Goal: Information Seeking & Learning: Learn about a topic

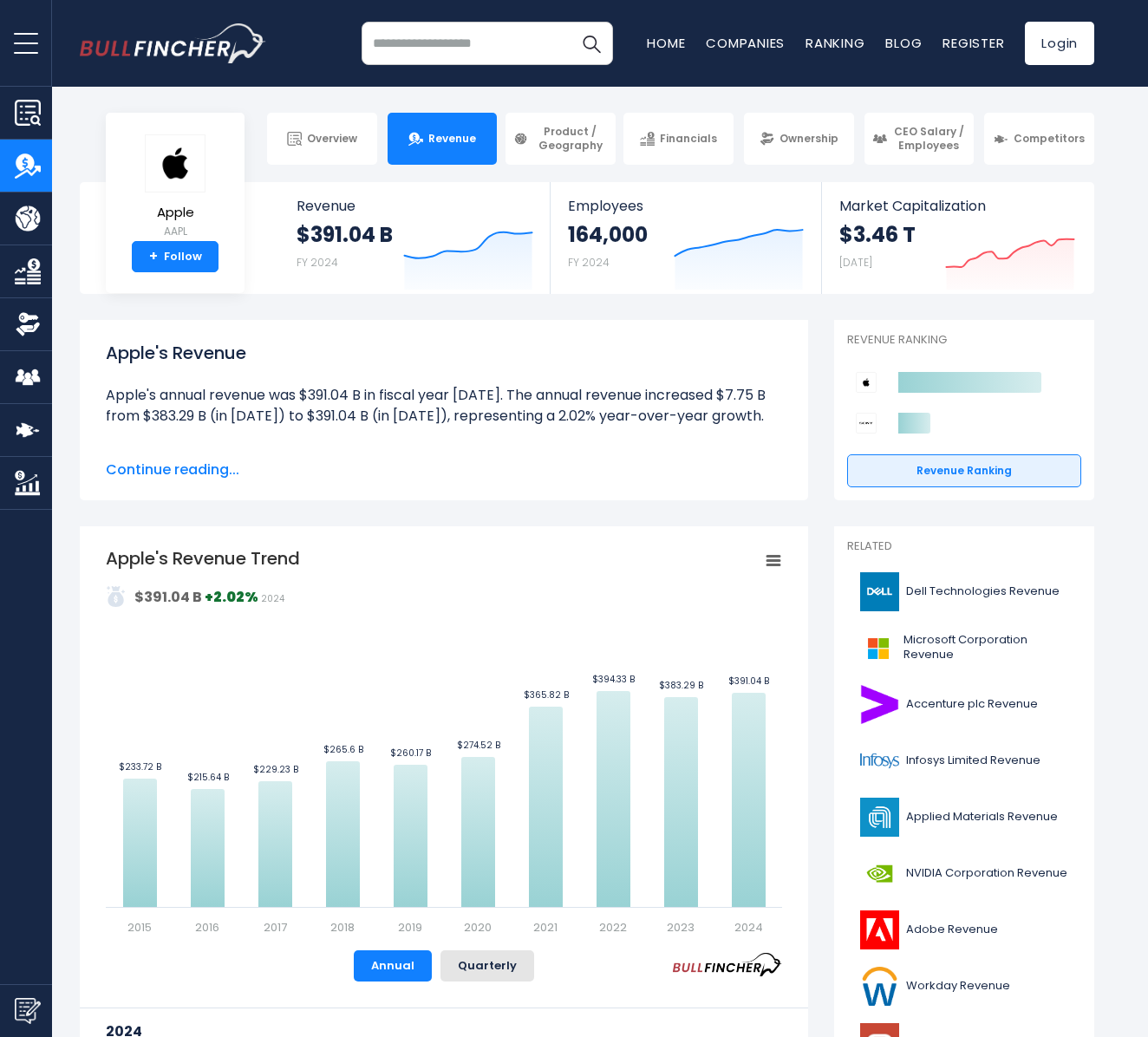
click at [870, 425] on img at bounding box center [866, 423] width 20 height 20
click at [911, 422] on icon at bounding box center [913, 423] width 32 height 20
click at [963, 476] on link "Revenue Ranking" at bounding box center [963, 471] width 234 height 33
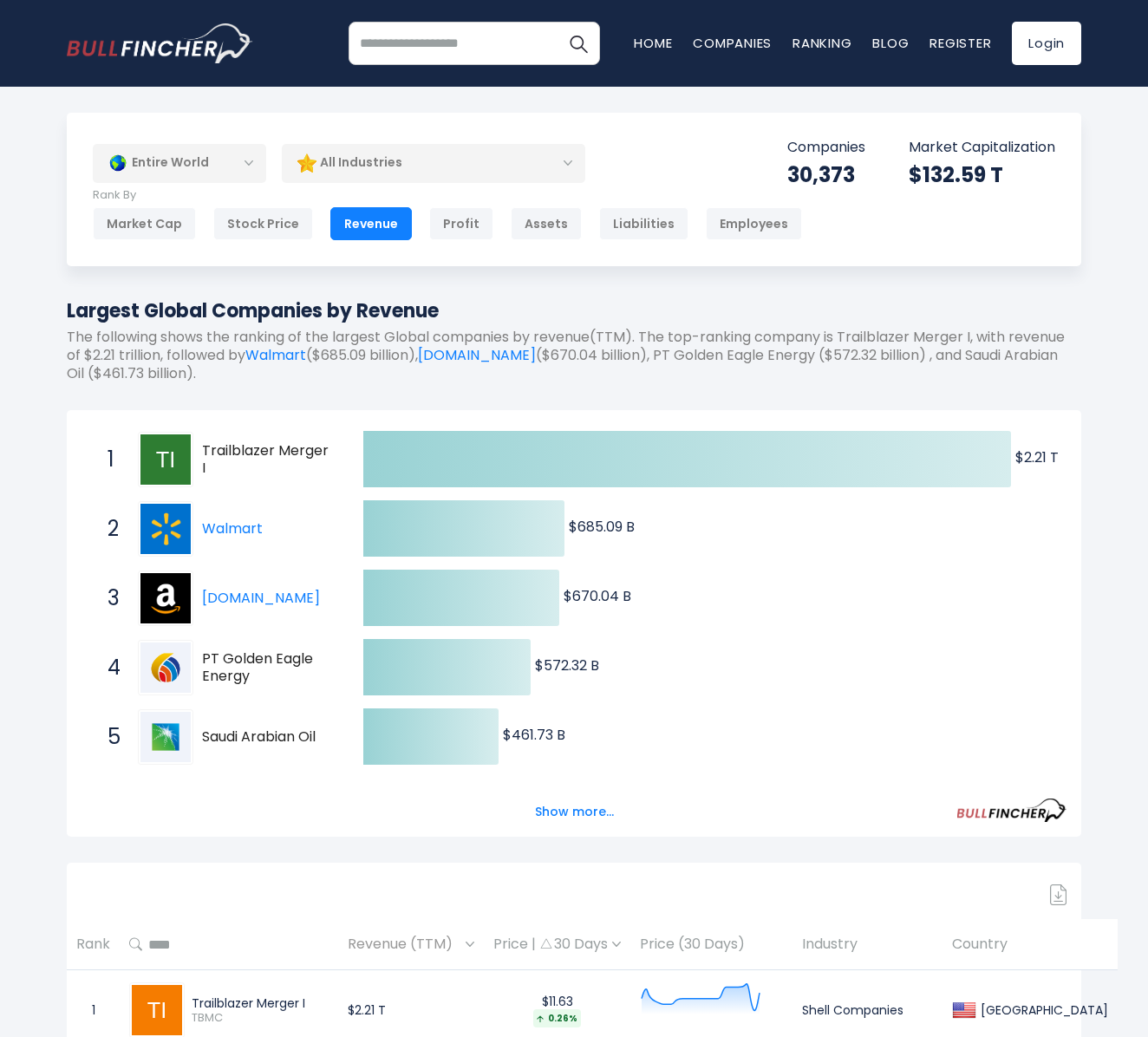
click at [216, 458] on span "Trailblazer Merger I" at bounding box center [267, 460] width 131 height 36
click at [580, 809] on button "Show more..." at bounding box center [574, 812] width 99 height 29
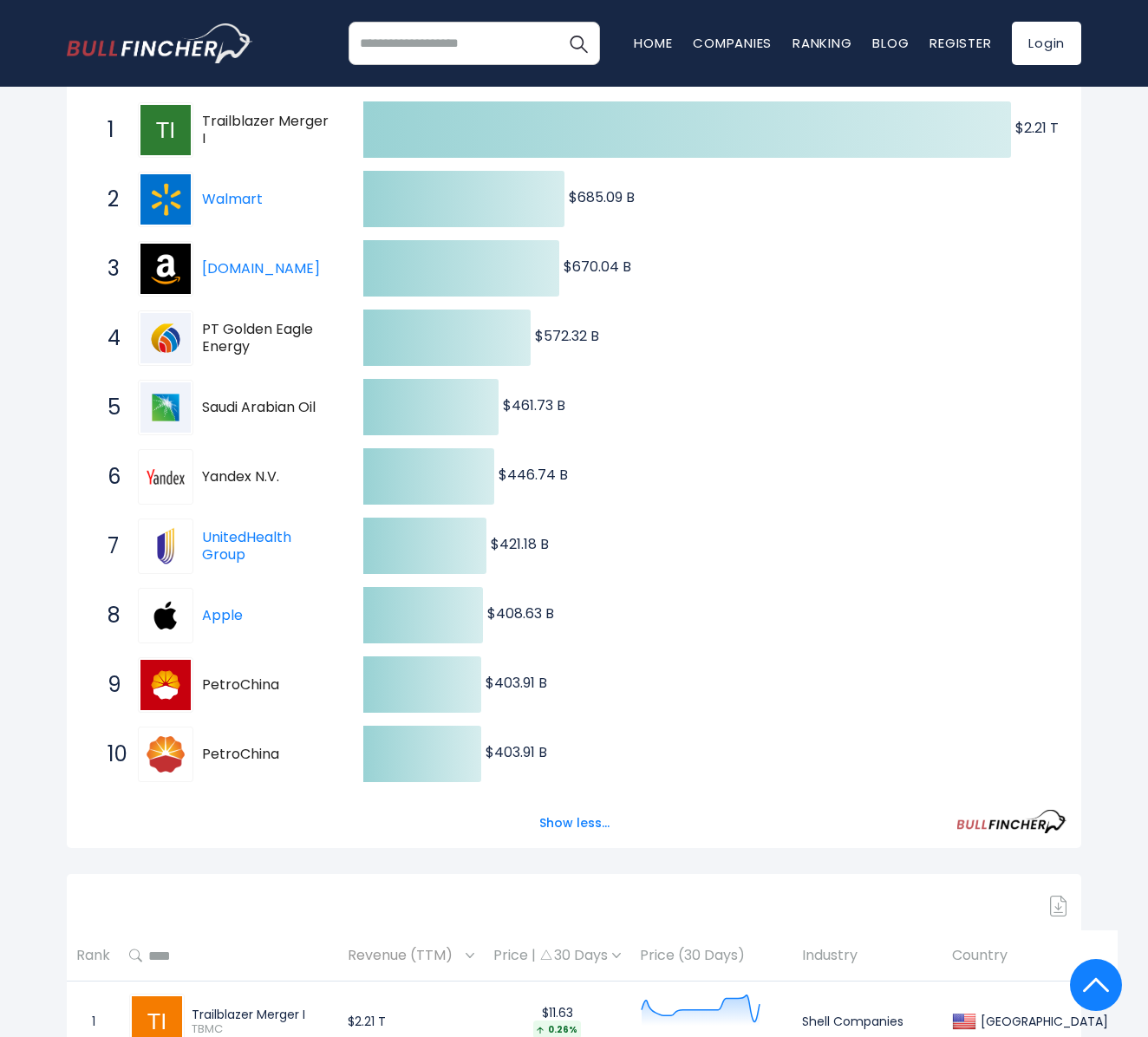
scroll to position [330, 0]
click at [576, 818] on button "Show less..." at bounding box center [574, 822] width 91 height 29
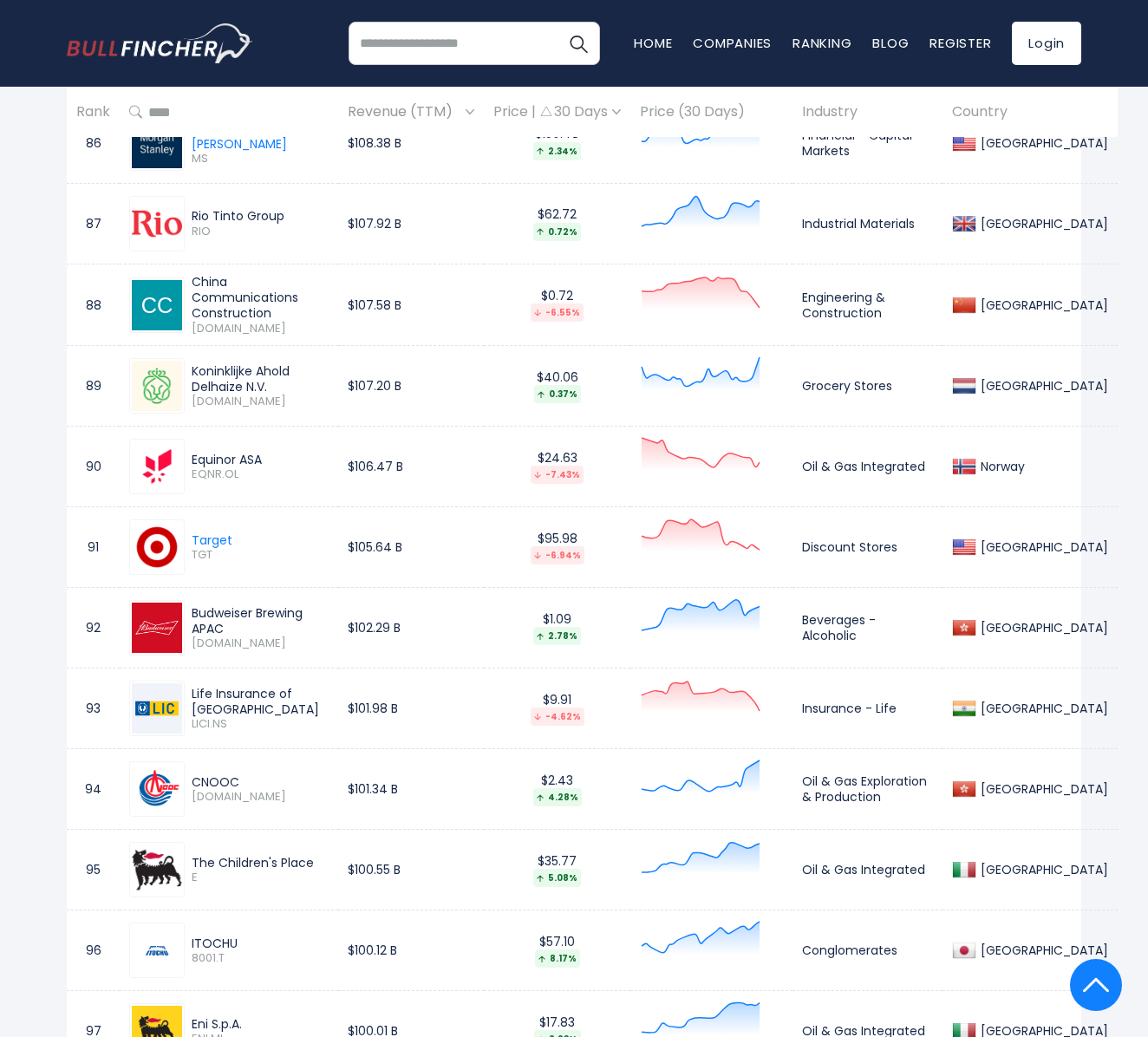
scroll to position [7742, 0]
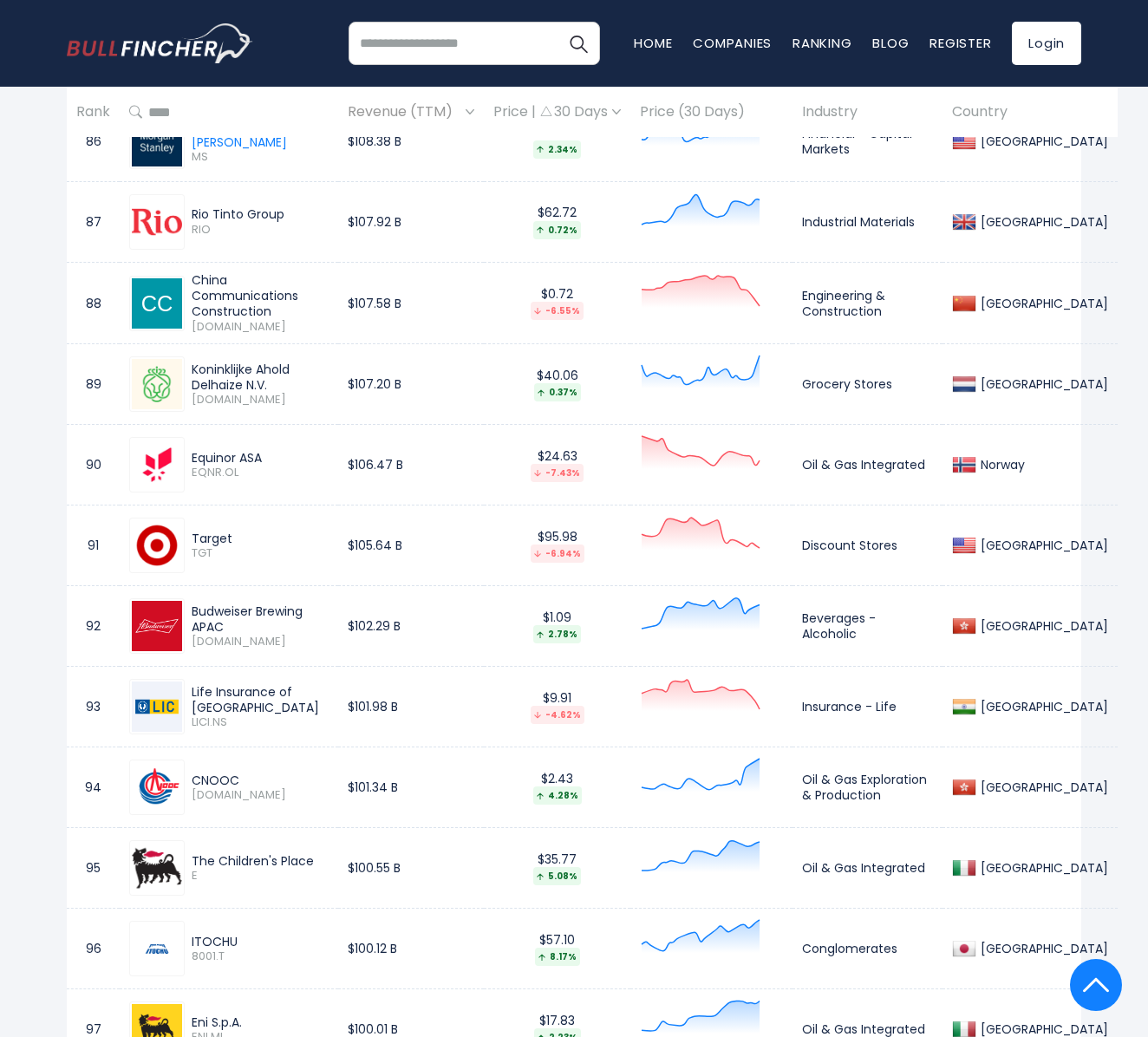
click at [216, 540] on div "Target" at bounding box center [212, 538] width 41 height 16
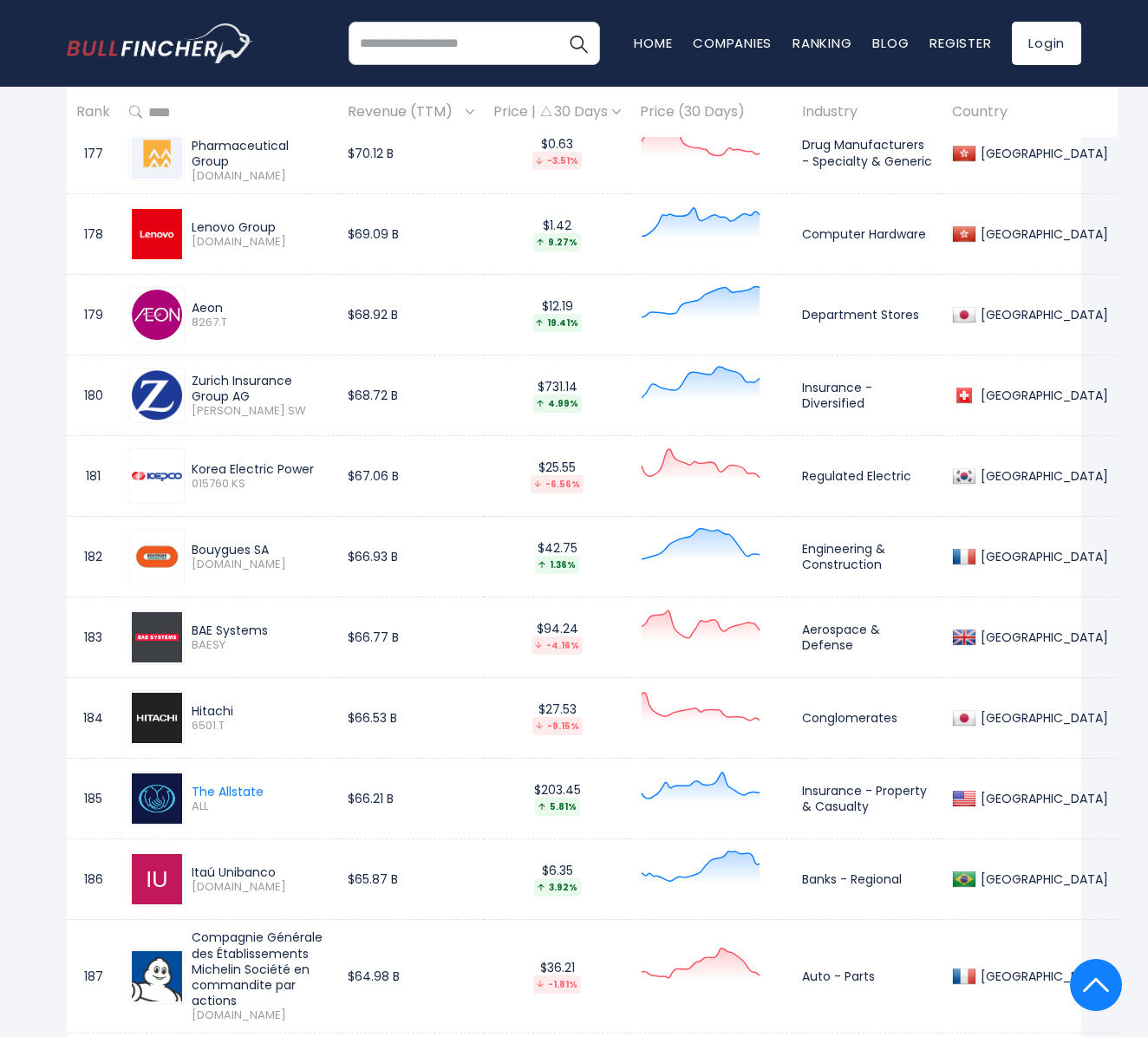
scroll to position [15291, 0]
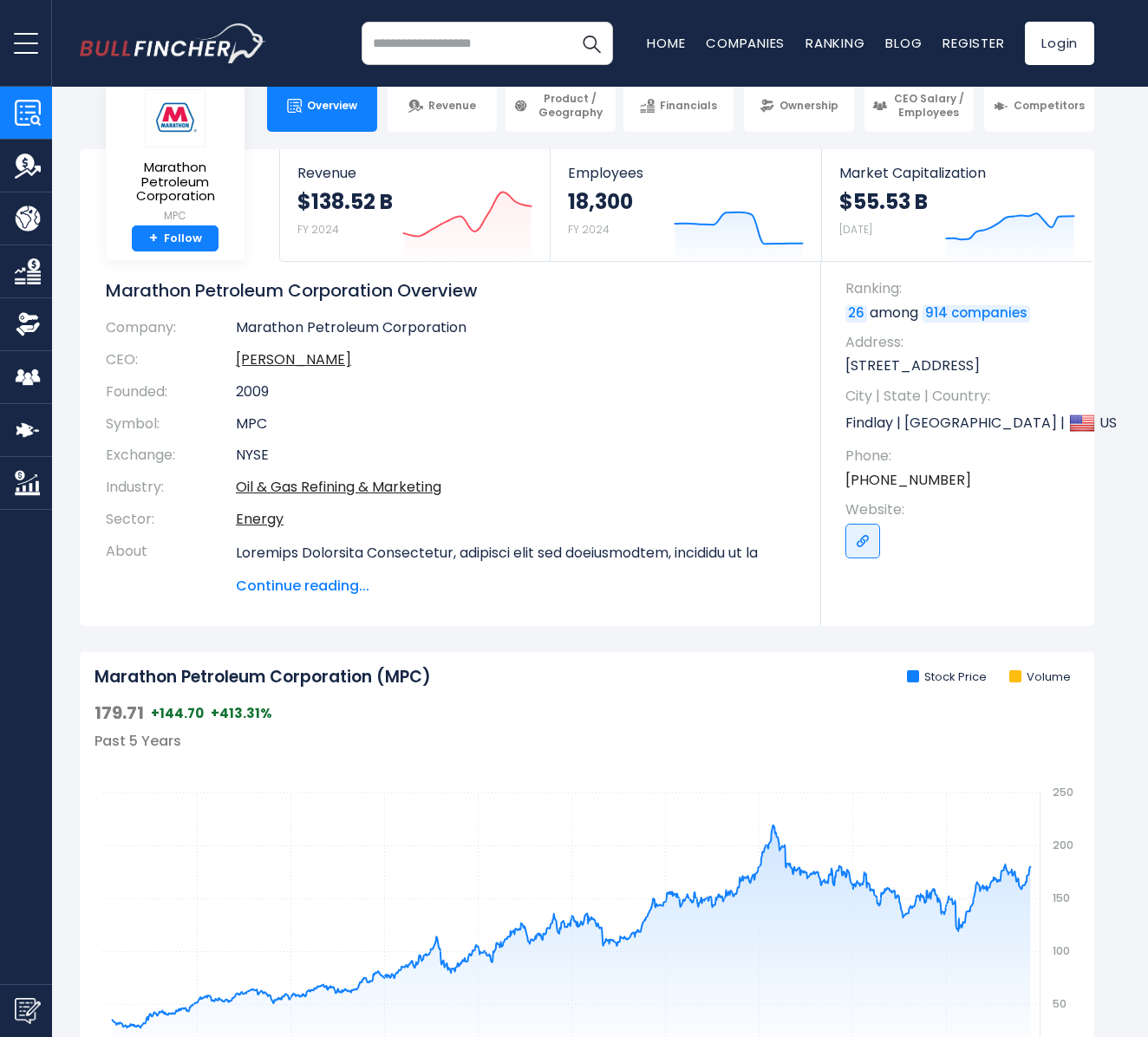
scroll to position [53, 0]
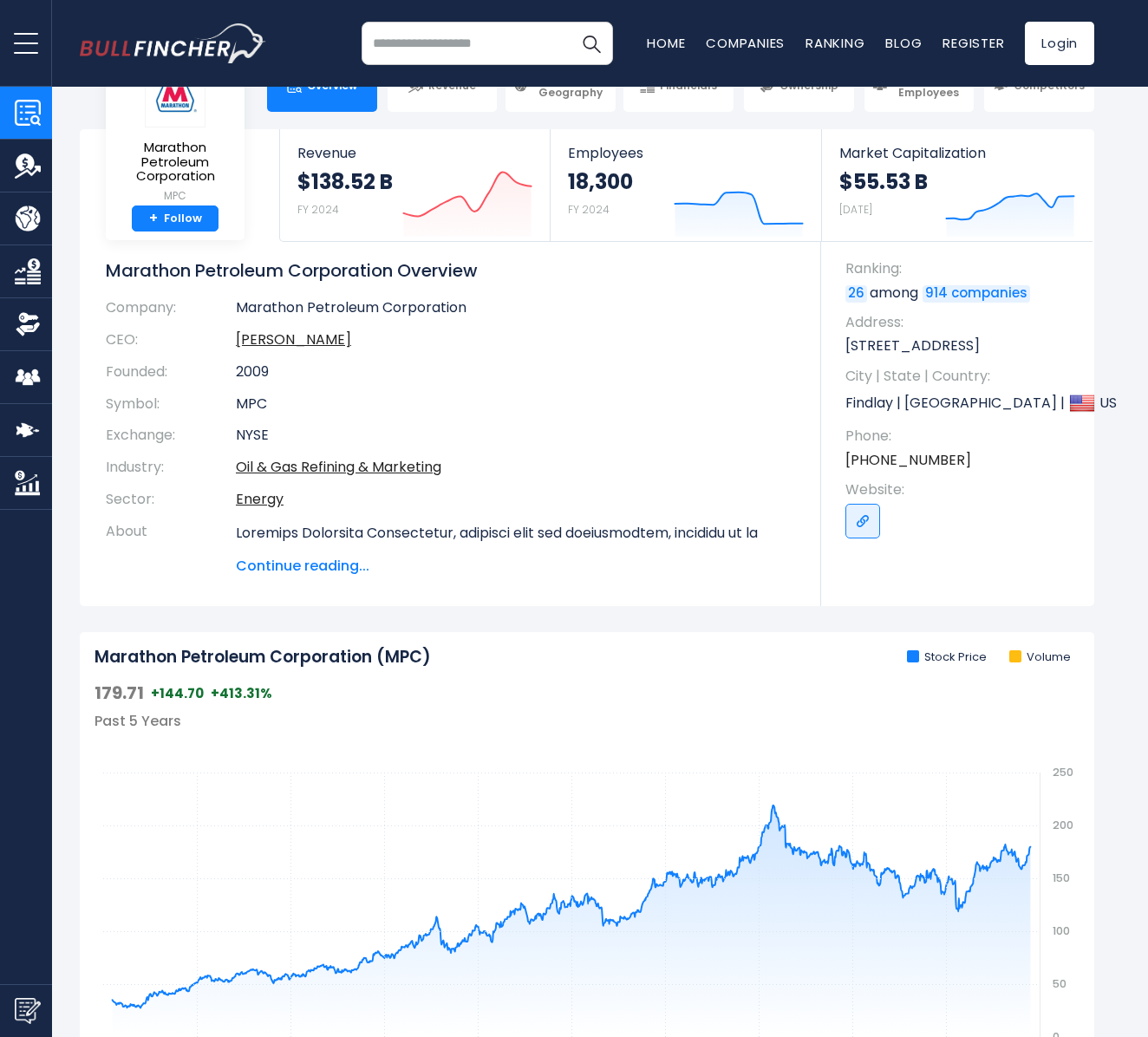
click at [302, 561] on span "Continue reading..." at bounding box center [515, 566] width 559 height 20
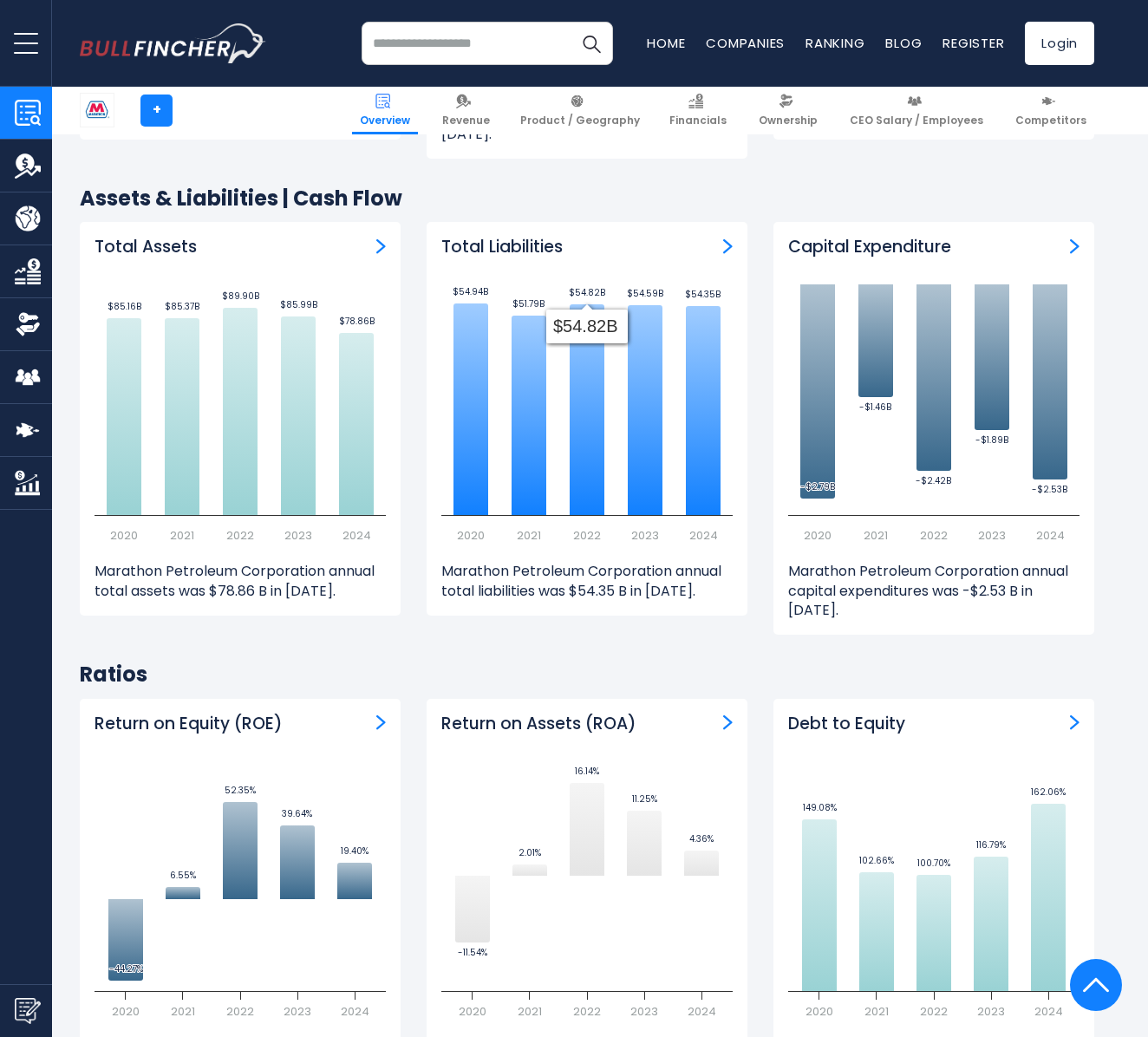
scroll to position [2926, 0]
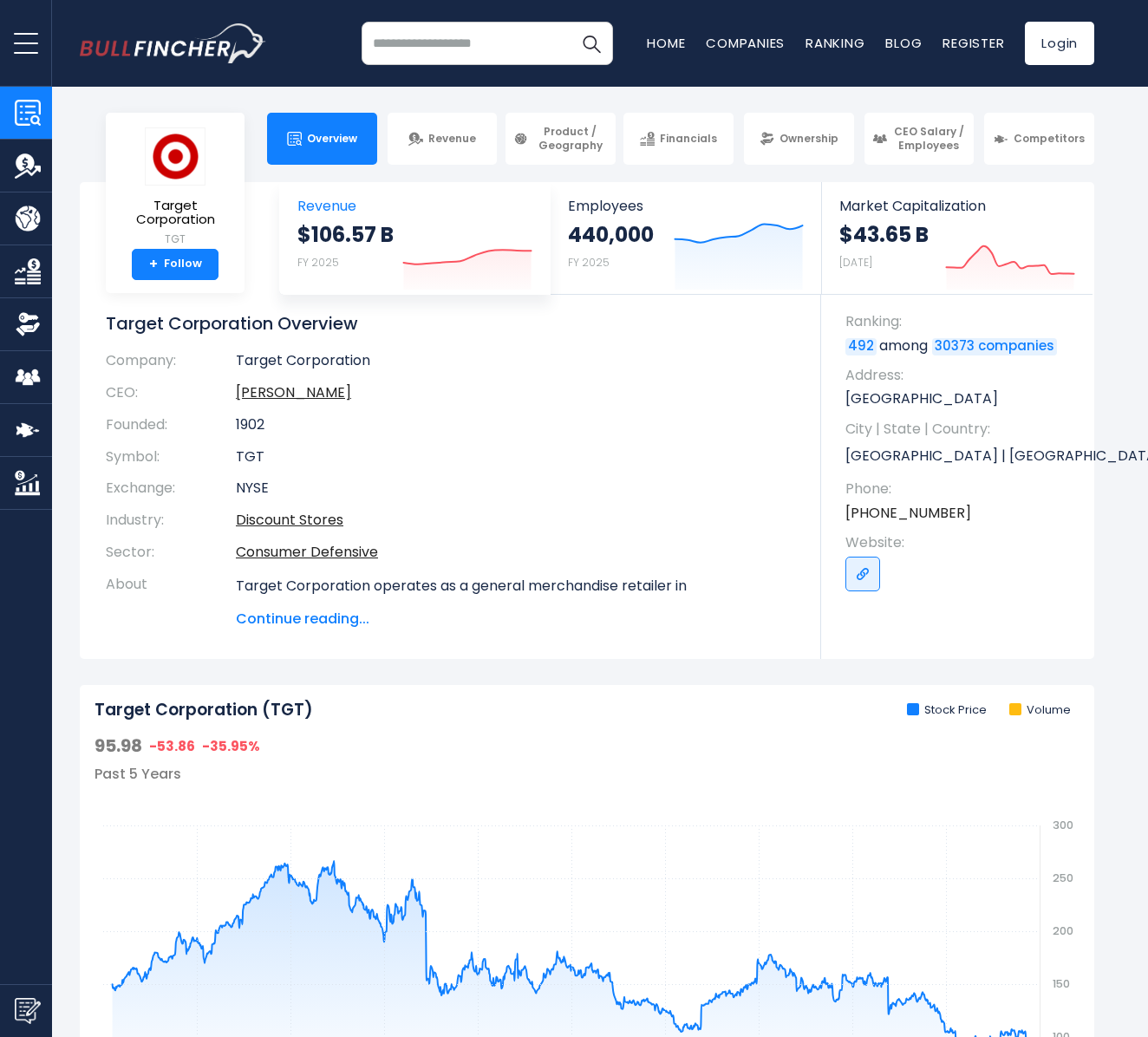
click at [490, 252] on icon at bounding box center [467, 257] width 127 height 15
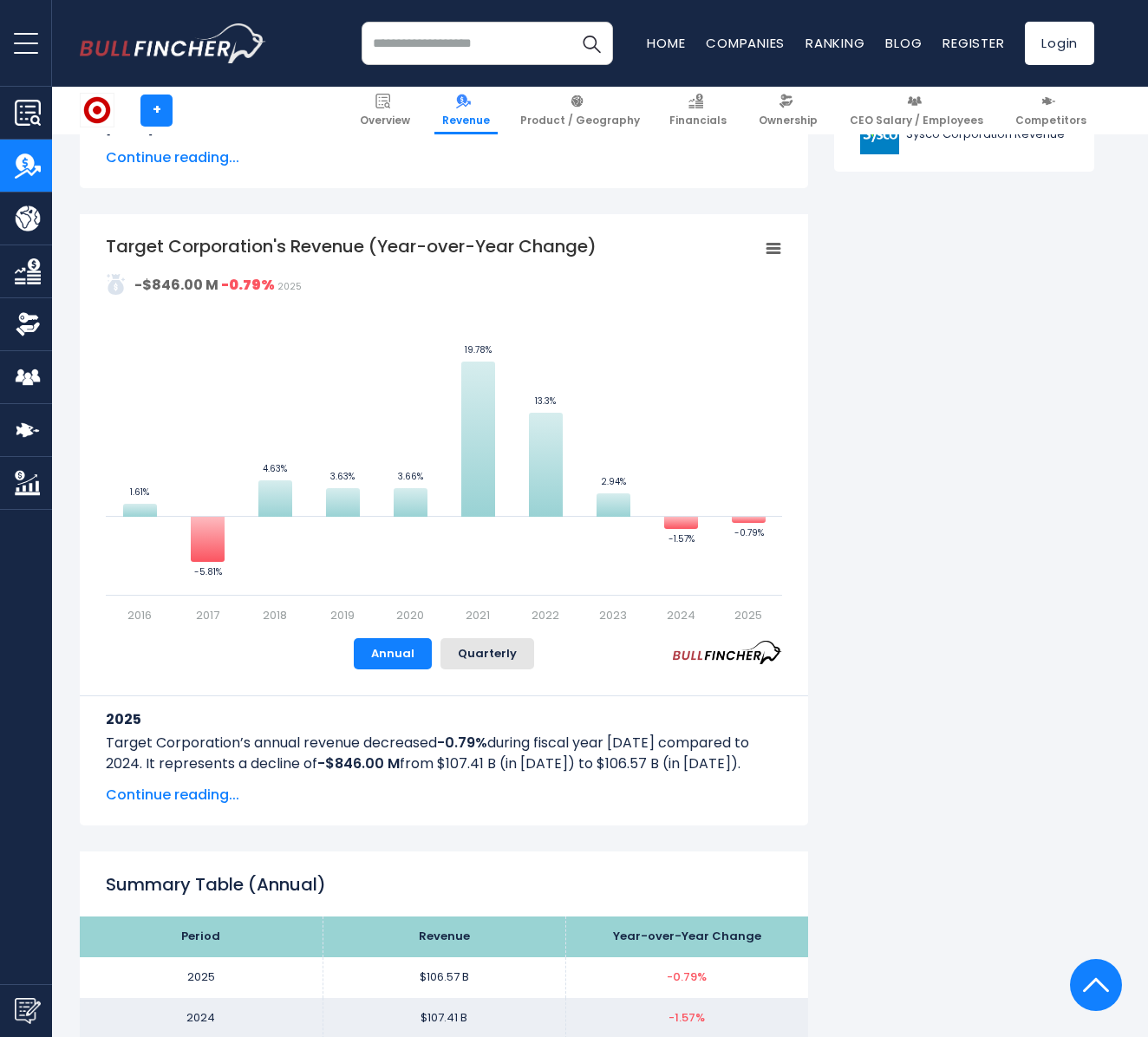
scroll to position [1224, 0]
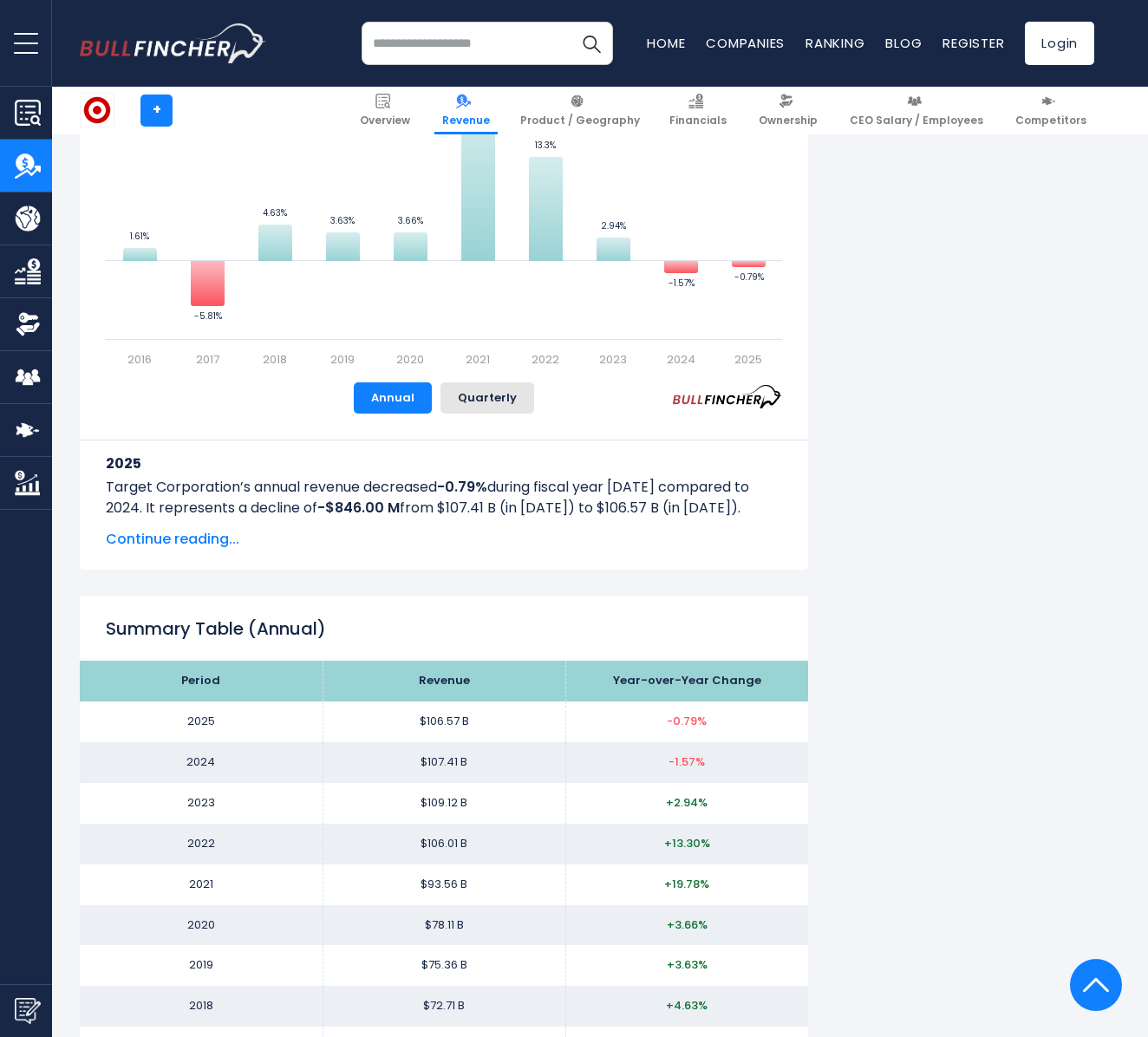
click at [187, 532] on span "Continue reading..." at bounding box center [443, 539] width 676 height 20
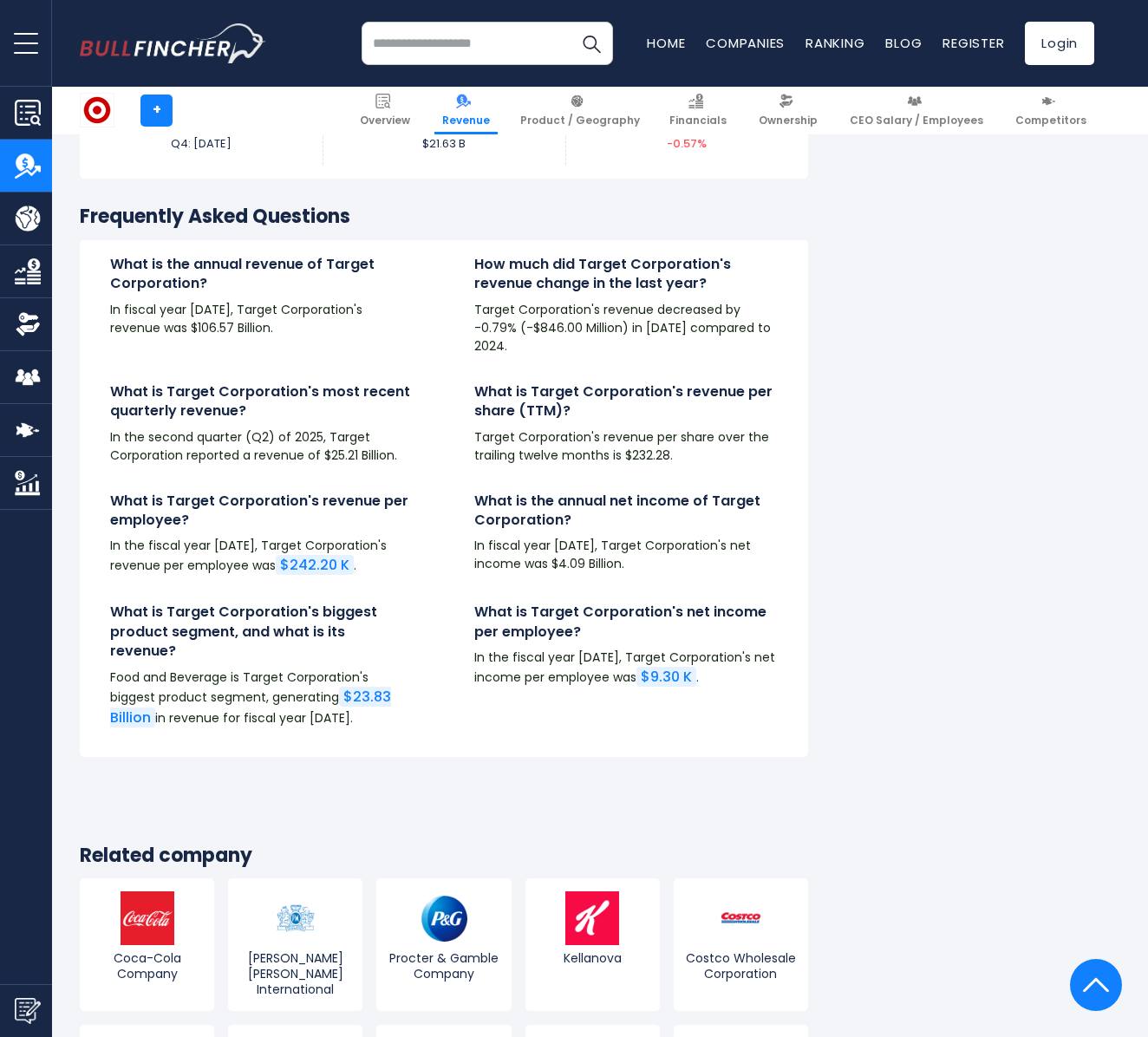
scroll to position [4629, 0]
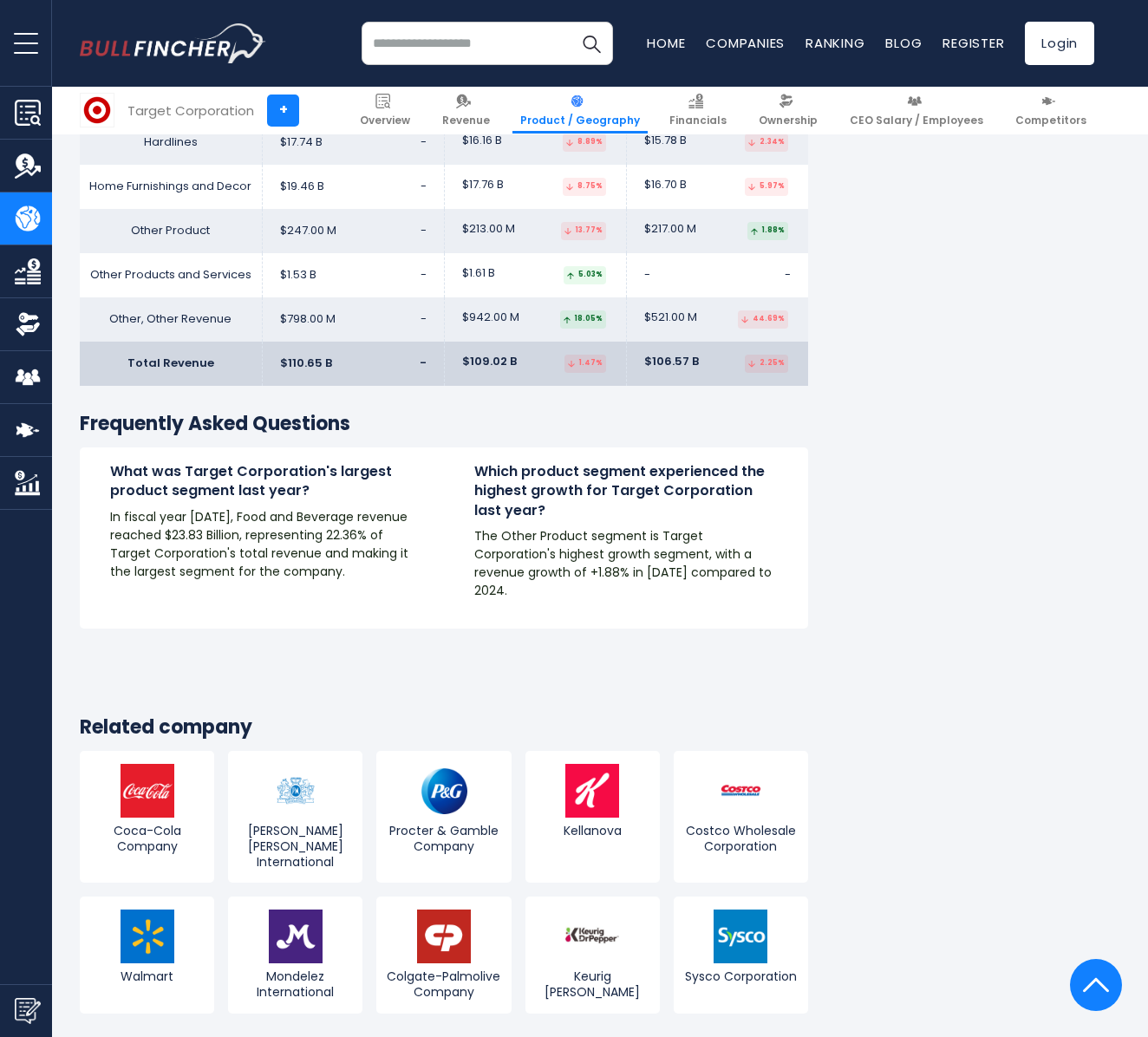
scroll to position [3591, 0]
